Goal: Task Accomplishment & Management: Use online tool/utility

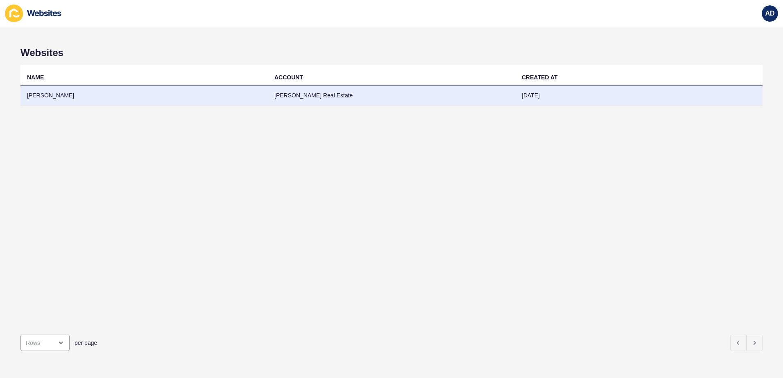
click at [339, 93] on td "[PERSON_NAME] Real Estate" at bounding box center [391, 96] width 247 height 20
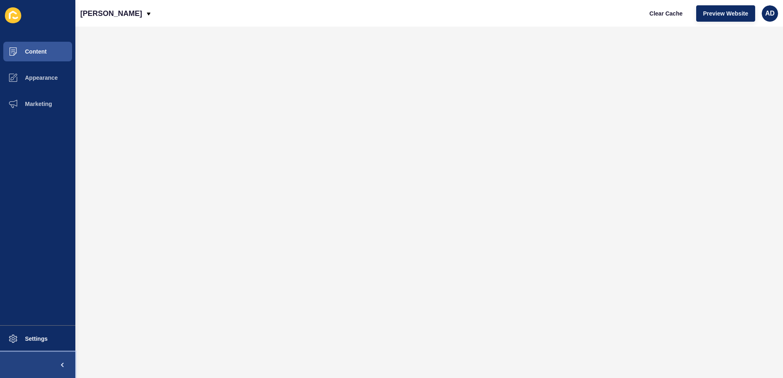
click at [56, 362] on span at bounding box center [62, 365] width 26 height 26
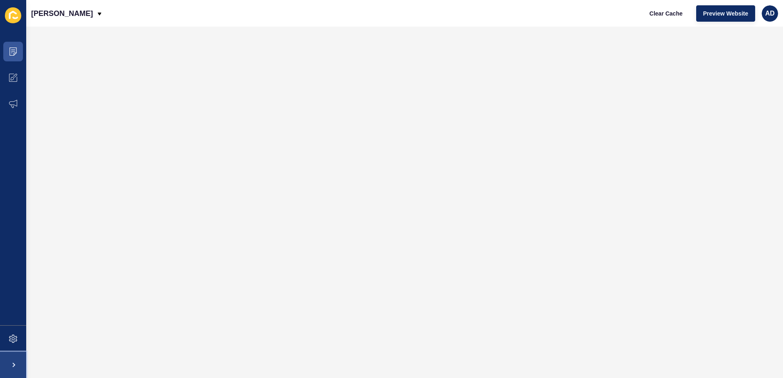
click at [11, 359] on span at bounding box center [13, 365] width 26 height 26
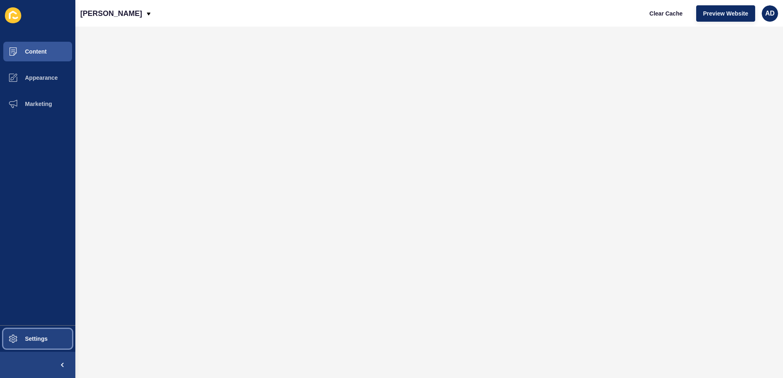
click at [32, 342] on span "Settings" at bounding box center [23, 339] width 49 height 7
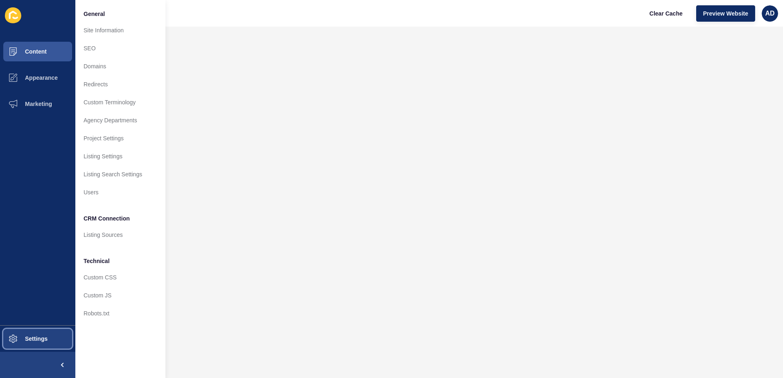
click at [32, 342] on span "Settings" at bounding box center [23, 339] width 49 height 7
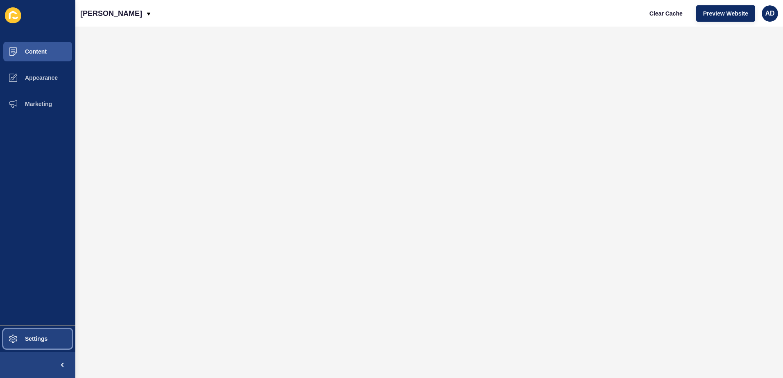
click at [32, 342] on span "Settings" at bounding box center [23, 339] width 49 height 7
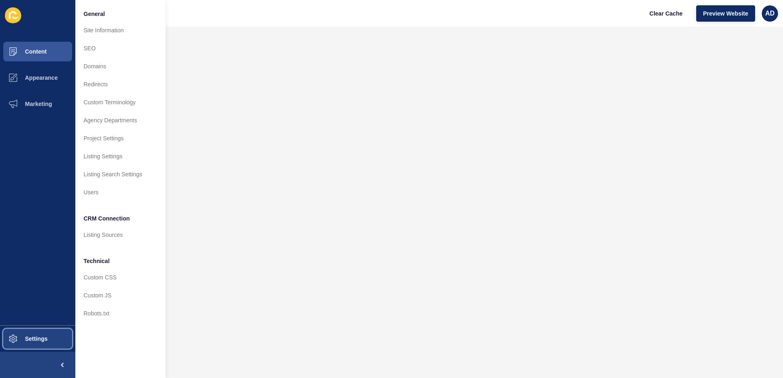
click at [32, 342] on span "Settings" at bounding box center [23, 339] width 49 height 7
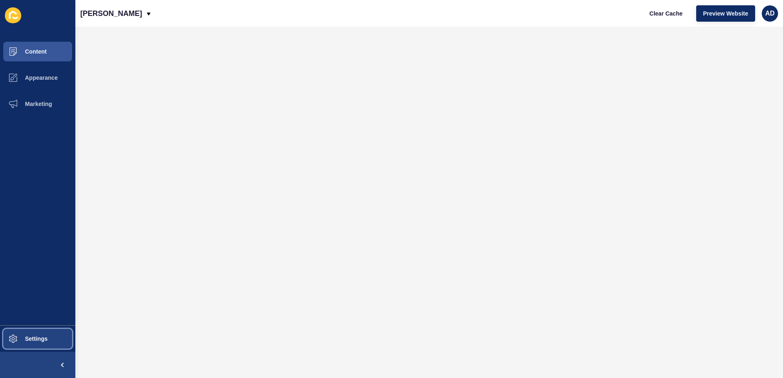
click at [36, 338] on span "Settings" at bounding box center [23, 339] width 49 height 7
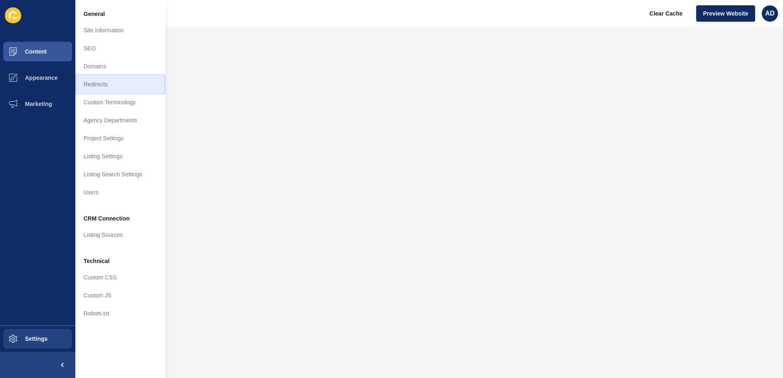
click at [100, 82] on link "Redirects" at bounding box center [120, 84] width 90 height 18
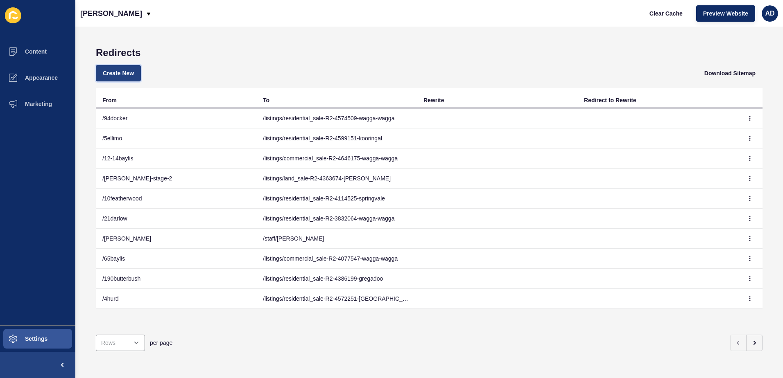
click at [118, 72] on span "Create New" at bounding box center [118, 73] width 31 height 8
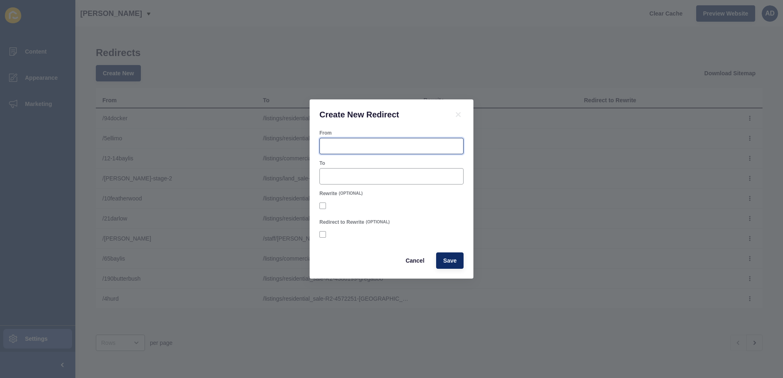
click at [402, 146] on input "From" at bounding box center [391, 146] width 133 height 8
paste input "[URL][DOMAIN_NAME]"
drag, startPoint x: 379, startPoint y: 144, endPoint x: 318, endPoint y: 150, distance: 60.5
click at [318, 150] on div "From /[URL][DOMAIN_NAME]" at bounding box center [391, 142] width 146 height 26
type input "/11-15lakealbert"
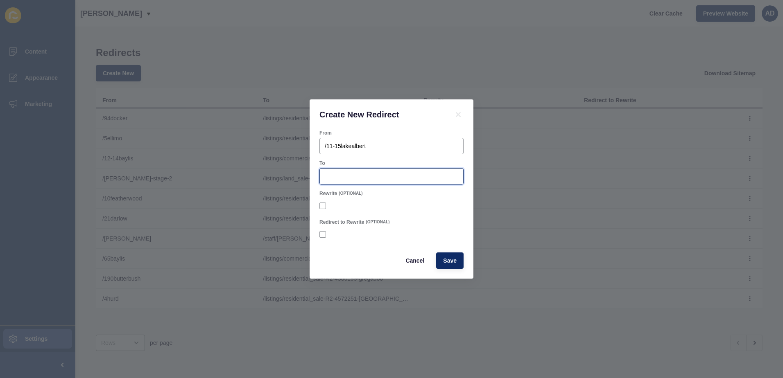
click at [352, 180] on input "To" at bounding box center [391, 176] width 133 height 8
paste input "[URL][DOMAIN_NAME]"
drag, startPoint x: 354, startPoint y: 177, endPoint x: 283, endPoint y: 175, distance: 71.7
click at [283, 175] on div "Create New Redirect From /11-15lakealbert To [URL][DOMAIN_NAME] Rewrite (OPTION…" at bounding box center [391, 189] width 783 height 378
click at [374, 179] on input "[URL][DOMAIN_NAME]" at bounding box center [391, 176] width 133 height 8
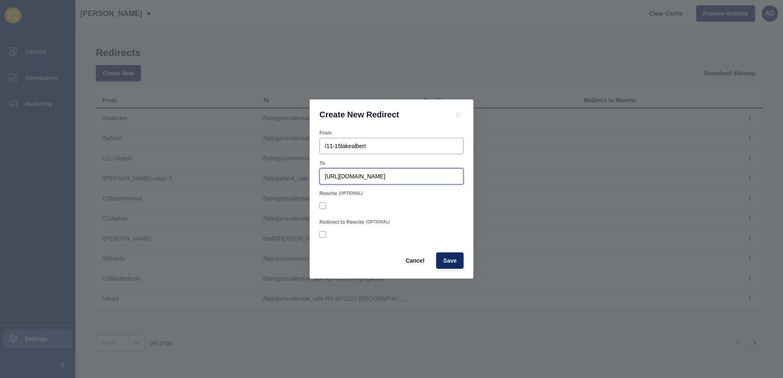
drag, startPoint x: 375, startPoint y: 177, endPoint x: 289, endPoint y: 178, distance: 85.9
click at [290, 178] on div "Create New Redirect From /11-15lakealbert To [URL][DOMAIN_NAME] Rewrite (OPTION…" at bounding box center [391, 189] width 783 height 378
type input "/listings/commercial_rental-R2-3226793-wagga-wagga"
click at [442, 259] on button "Save" at bounding box center [449, 261] width 27 height 16
